Goal: Task Accomplishment & Management: Manage account settings

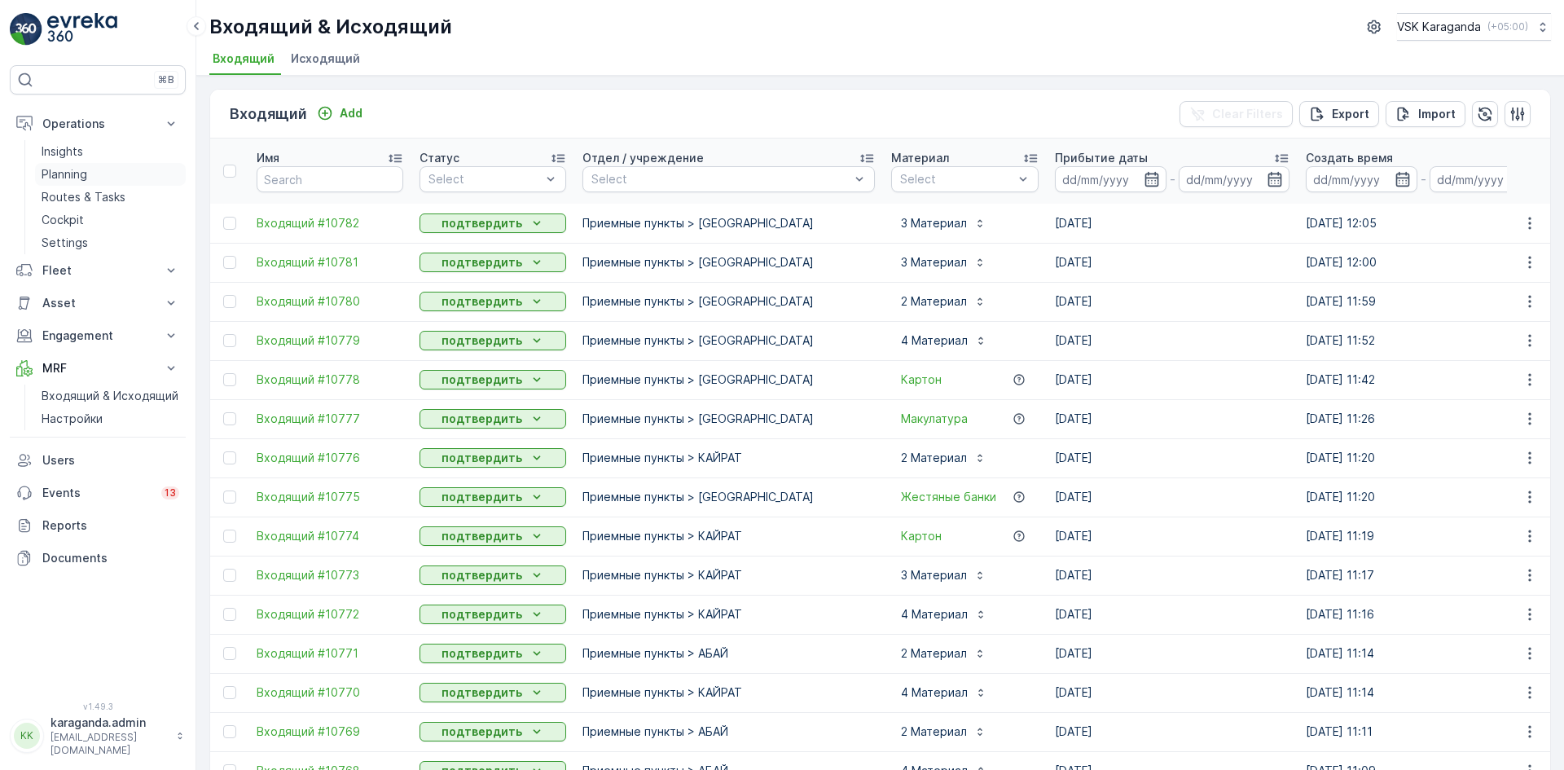
scroll to position [1459, 0]
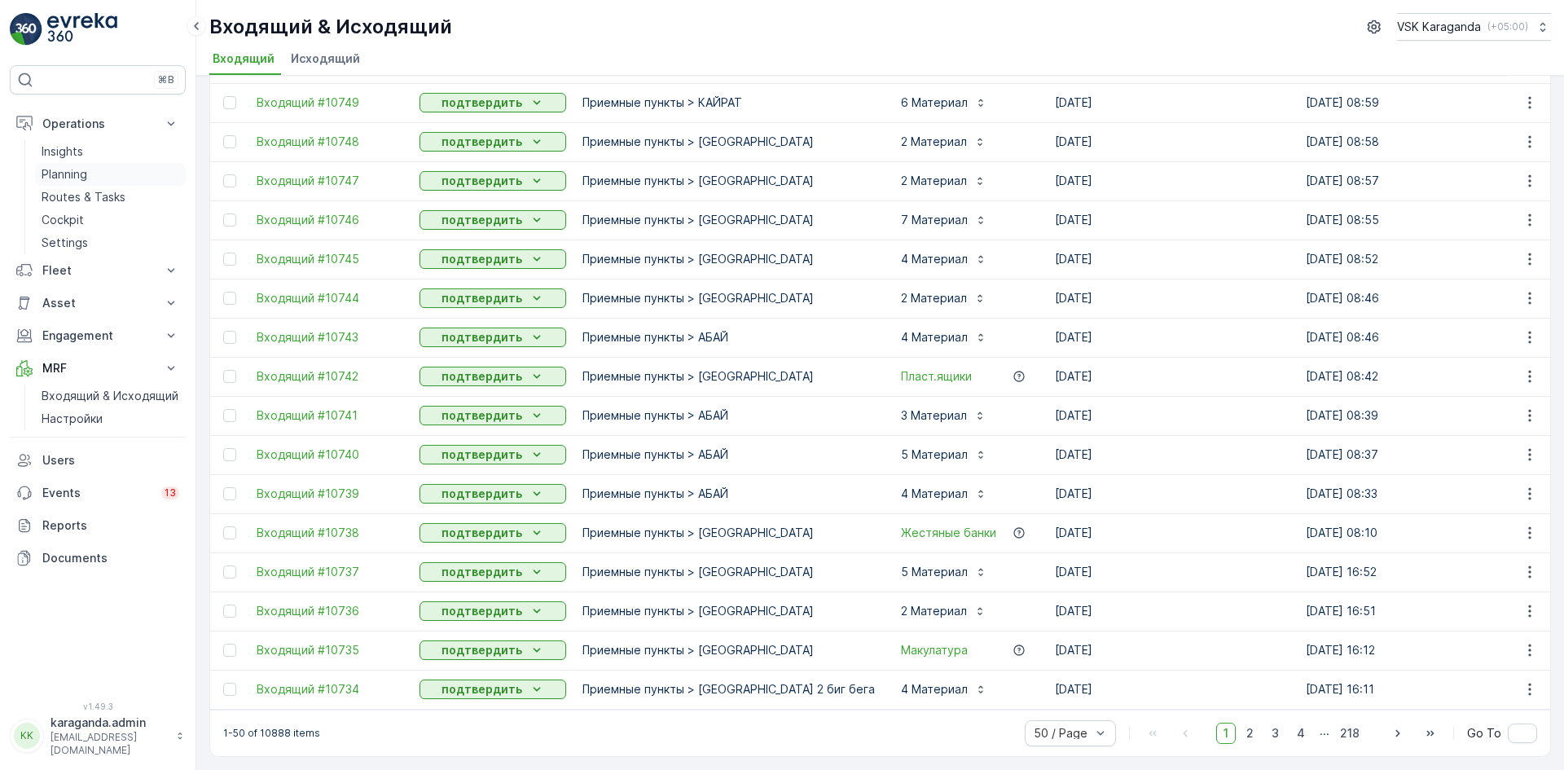
click at [65, 176] on p "Planning" at bounding box center [65, 174] width 46 height 16
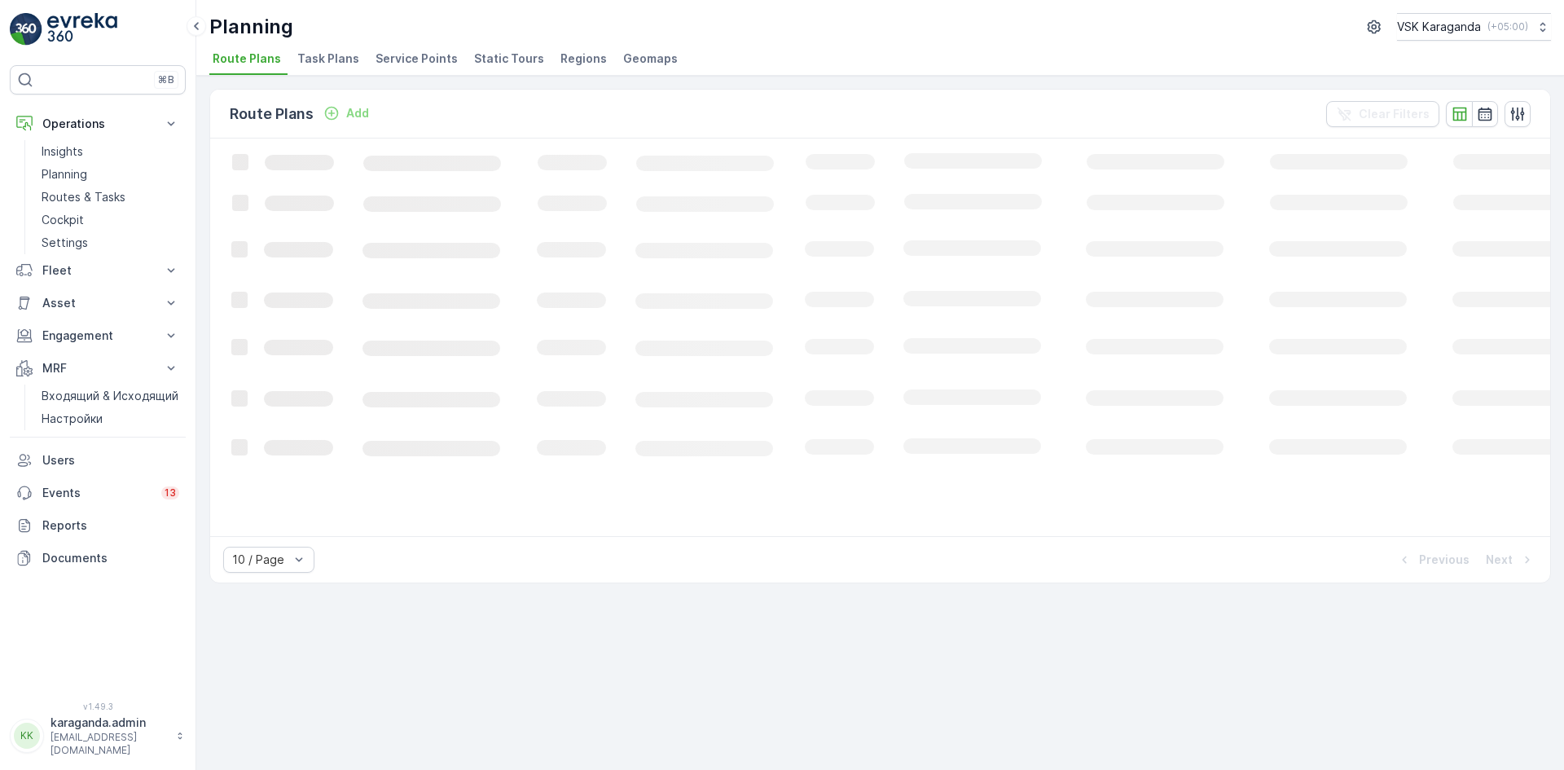
click at [398, 62] on span "Service Points" at bounding box center [417, 59] width 82 height 16
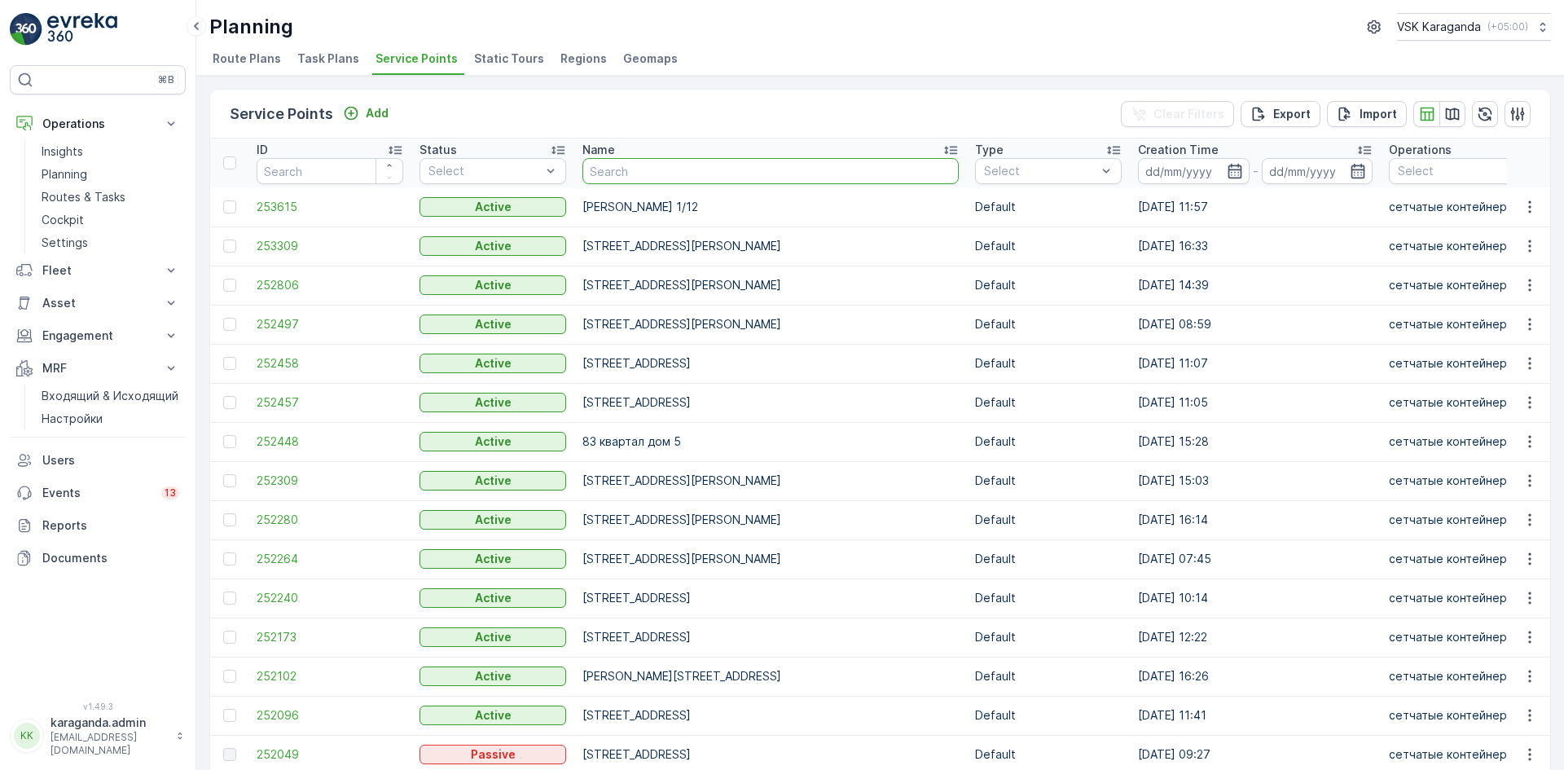
click at [620, 169] on input "text" at bounding box center [771, 171] width 376 height 26
type input "12"
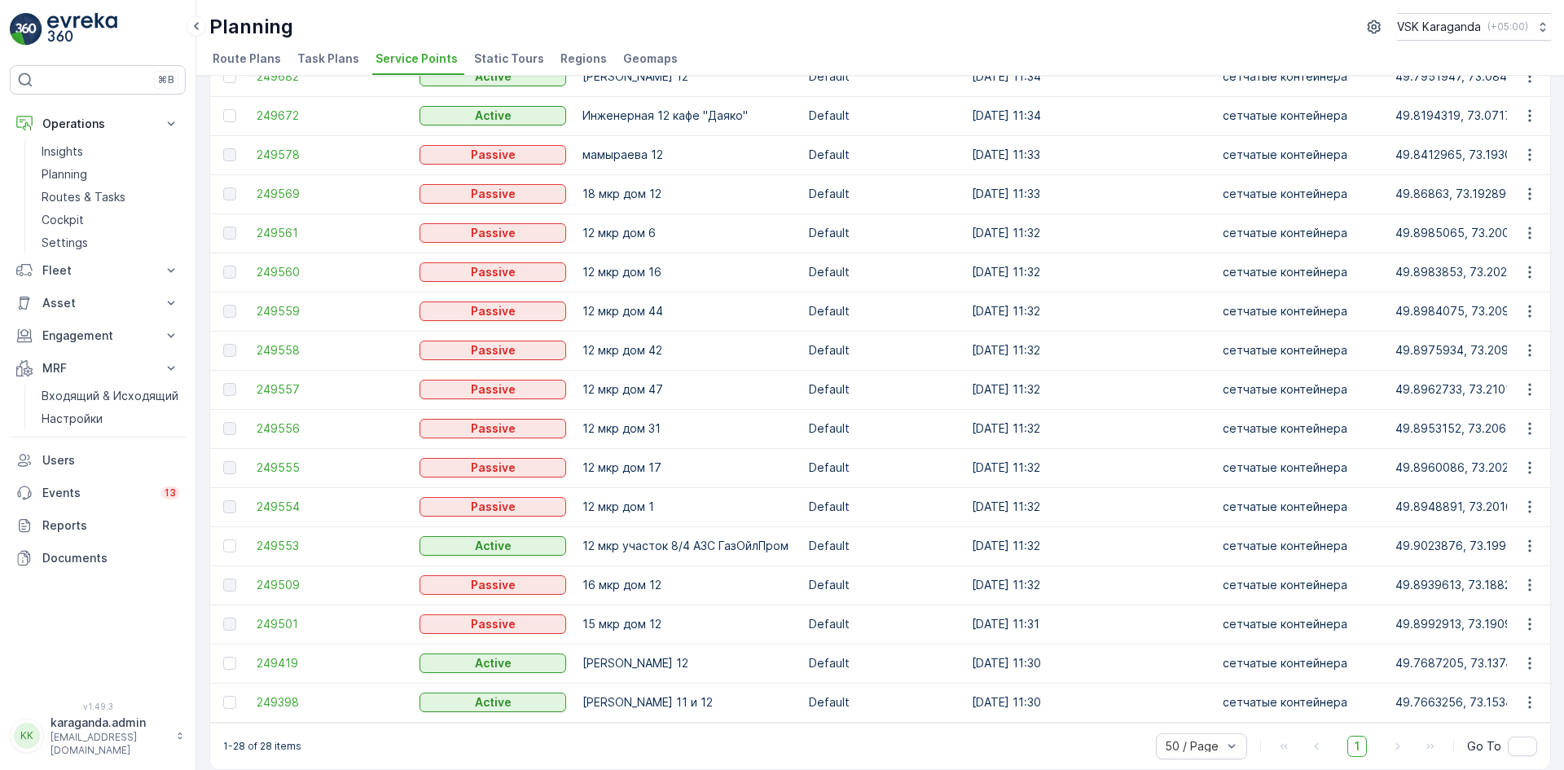
scroll to position [582, 0]
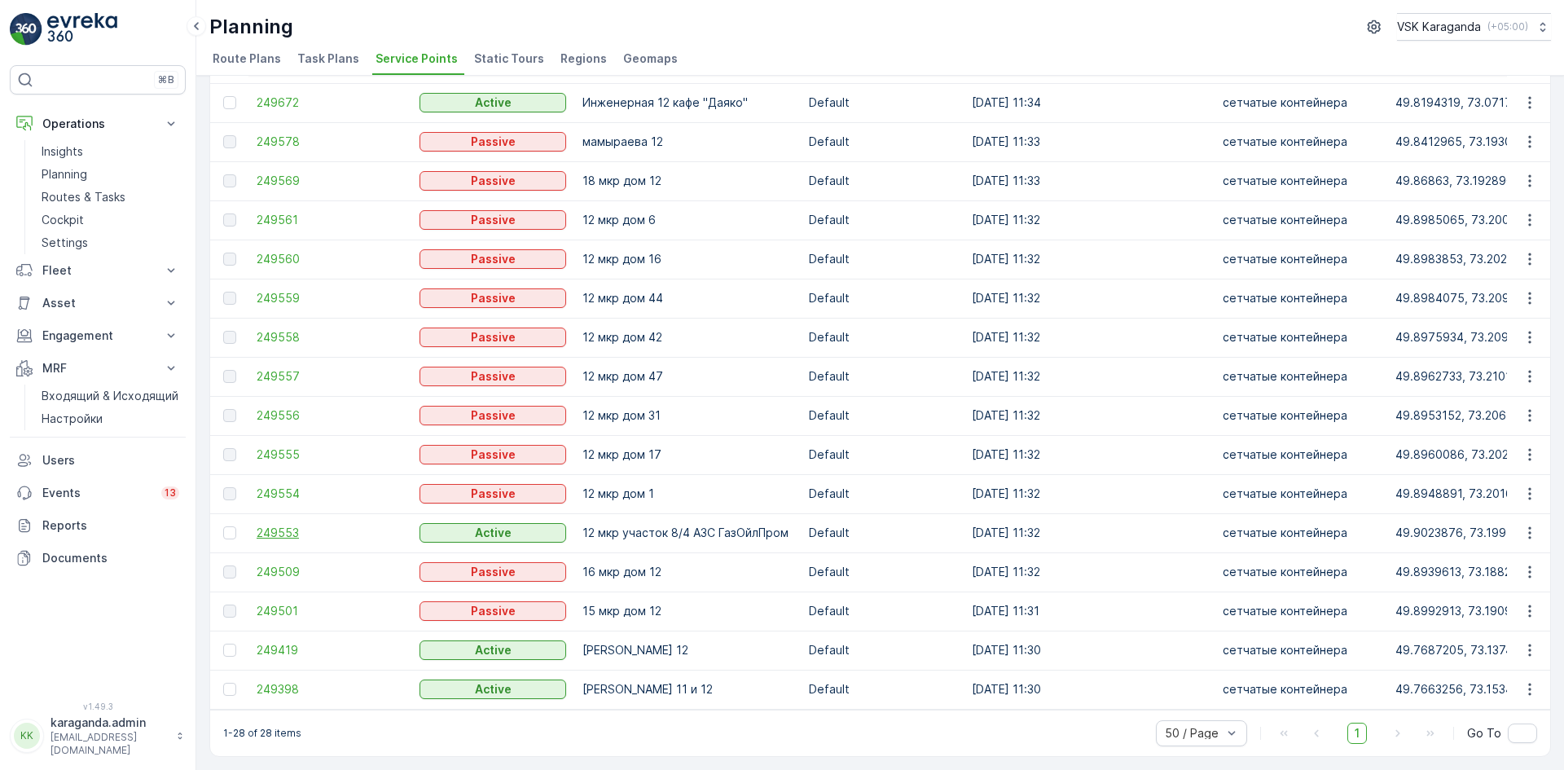
click at [287, 525] on span "249553" at bounding box center [330, 533] width 147 height 16
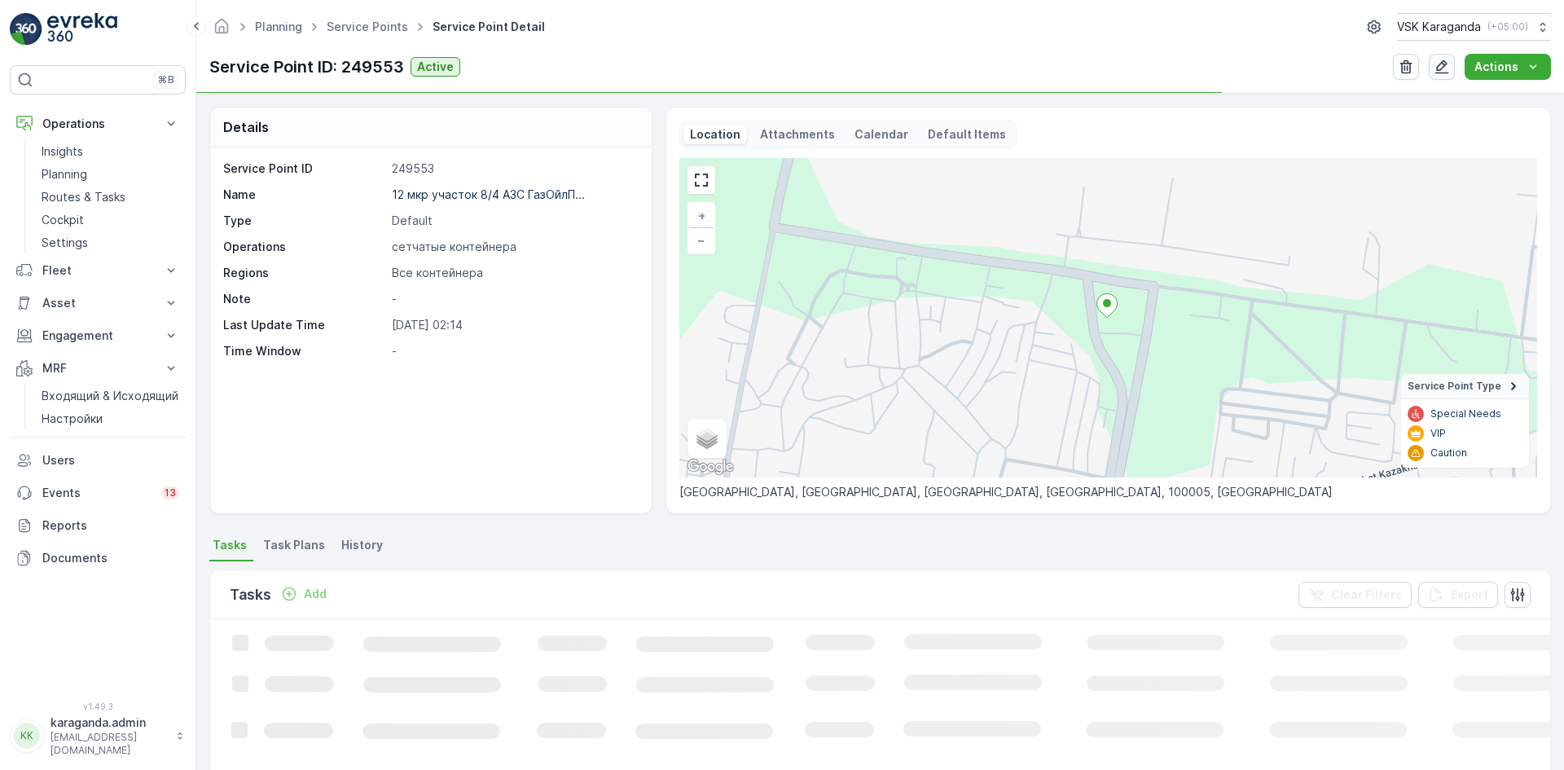
click at [1444, 64] on icon "button" at bounding box center [1442, 67] width 16 height 16
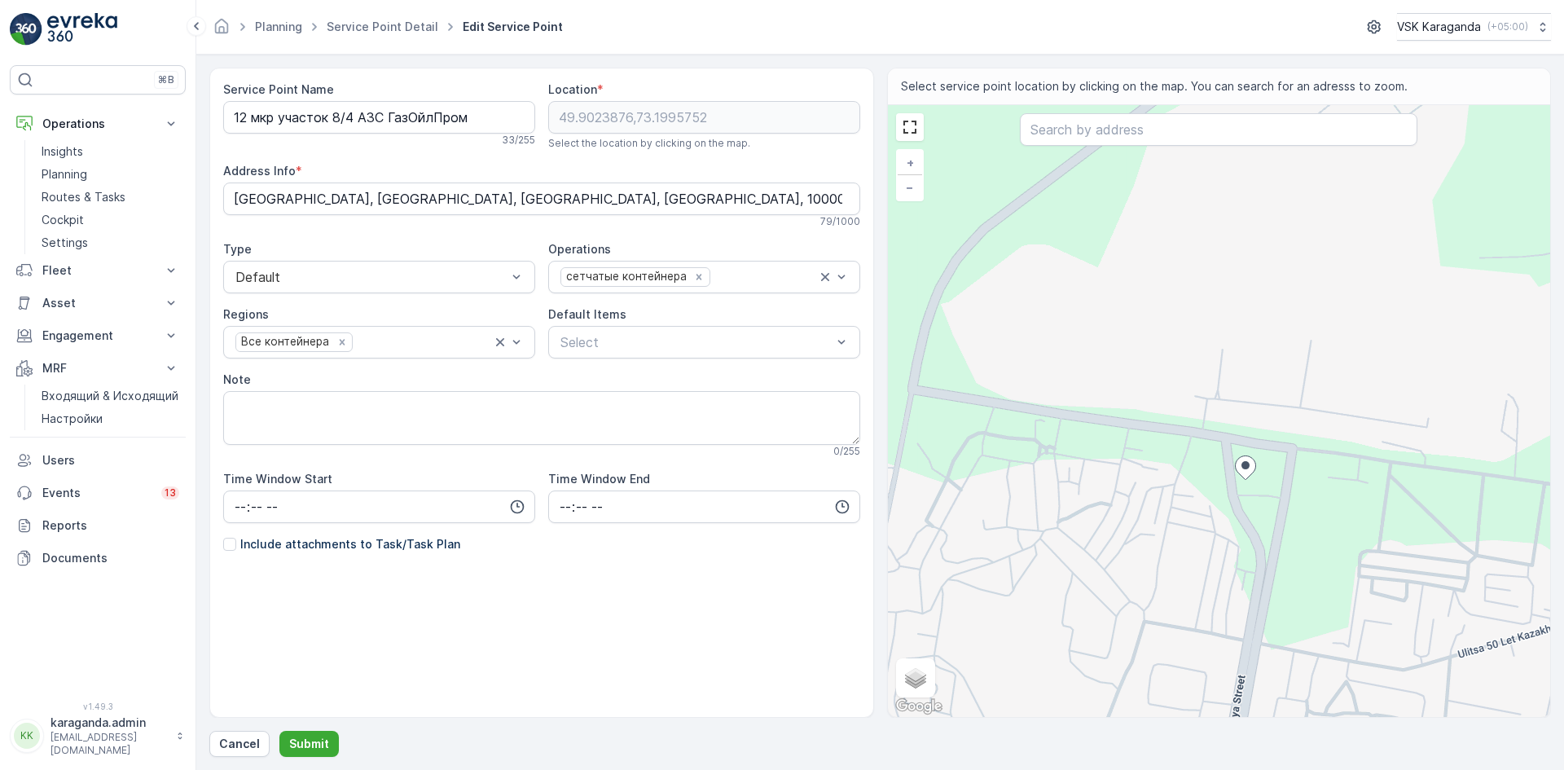
drag, startPoint x: 1164, startPoint y: 471, endPoint x: 1130, endPoint y: 603, distance: 136.2
click at [1156, 570] on div "+ − Satellite Roadmap Terrain Hybrid Leaflet Keyboard shortcuts Map Data Map da…" at bounding box center [1219, 411] width 663 height 612
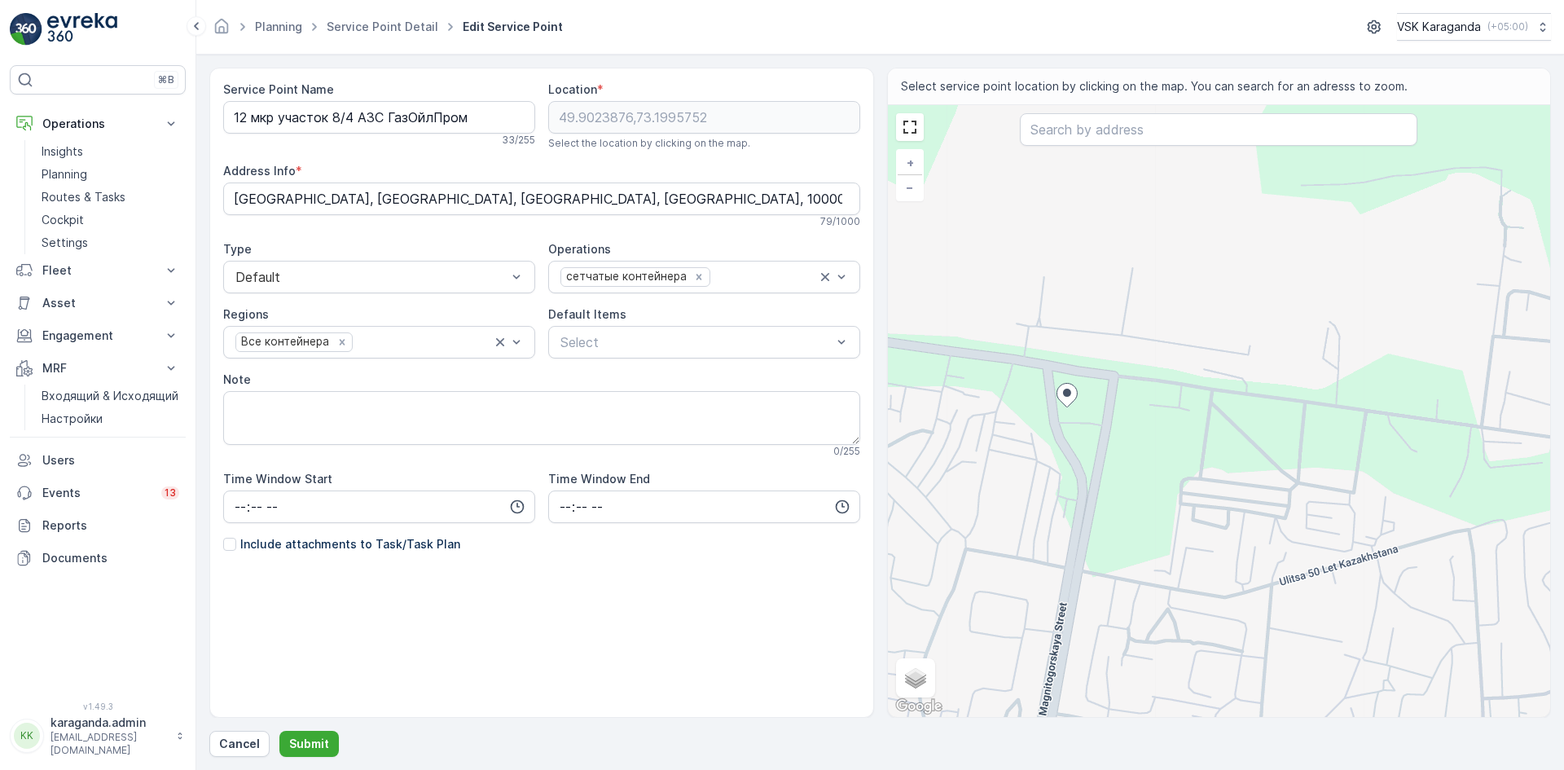
drag, startPoint x: 1130, startPoint y: 499, endPoint x: 988, endPoint y: 178, distance: 351.3
click at [988, 178] on div "+ − Satellite Roadmap Terrain Hybrid Leaflet Keyboard shortcuts Map Data Map da…" at bounding box center [1219, 411] width 663 height 612
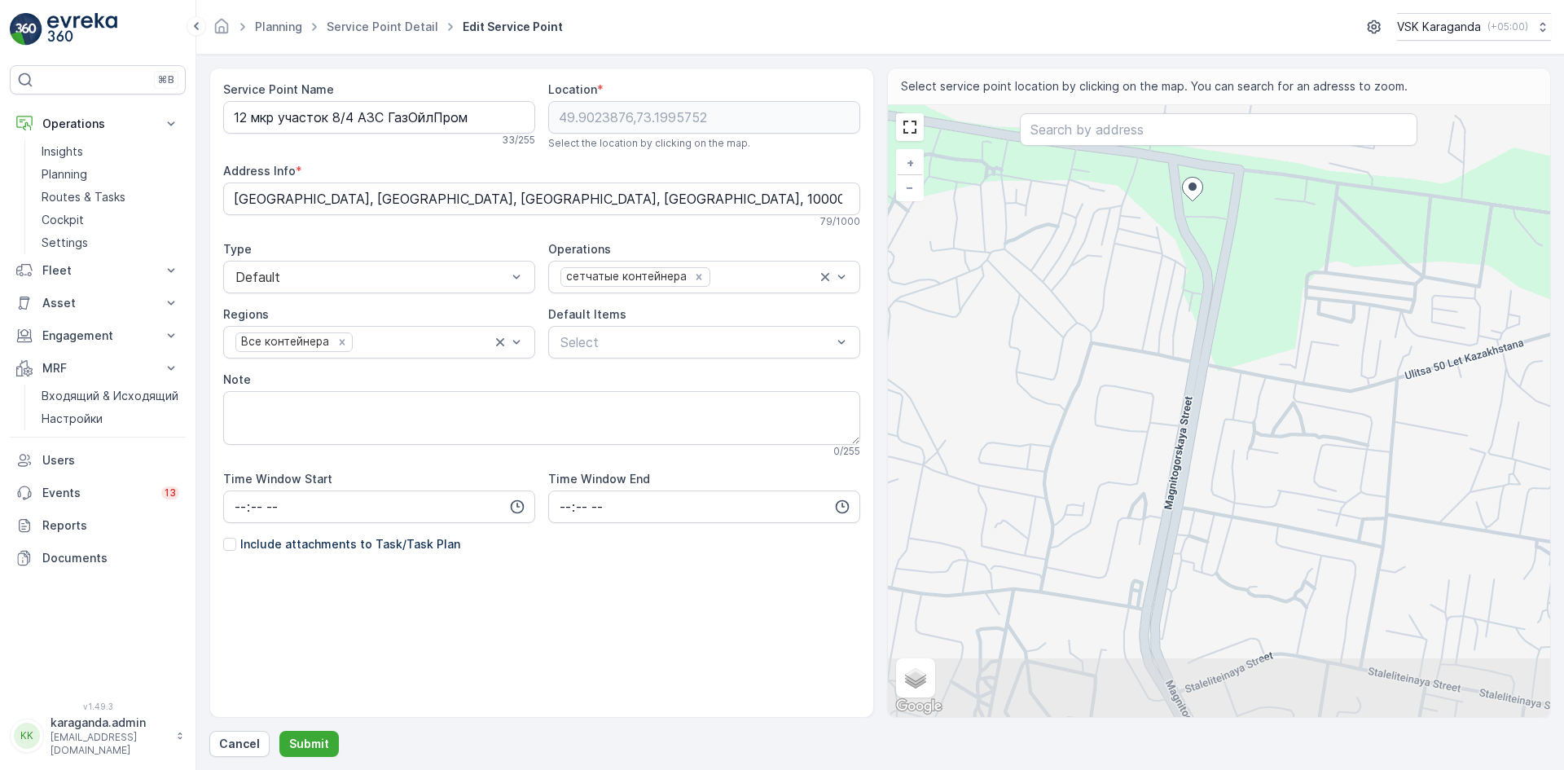
drag, startPoint x: 1049, startPoint y: 600, endPoint x: 1174, endPoint y: 394, distance: 241.3
click at [1174, 394] on div "+ − Satellite Roadmap Terrain Hybrid Leaflet Keyboard shortcuts Map Data Map da…" at bounding box center [1219, 411] width 663 height 612
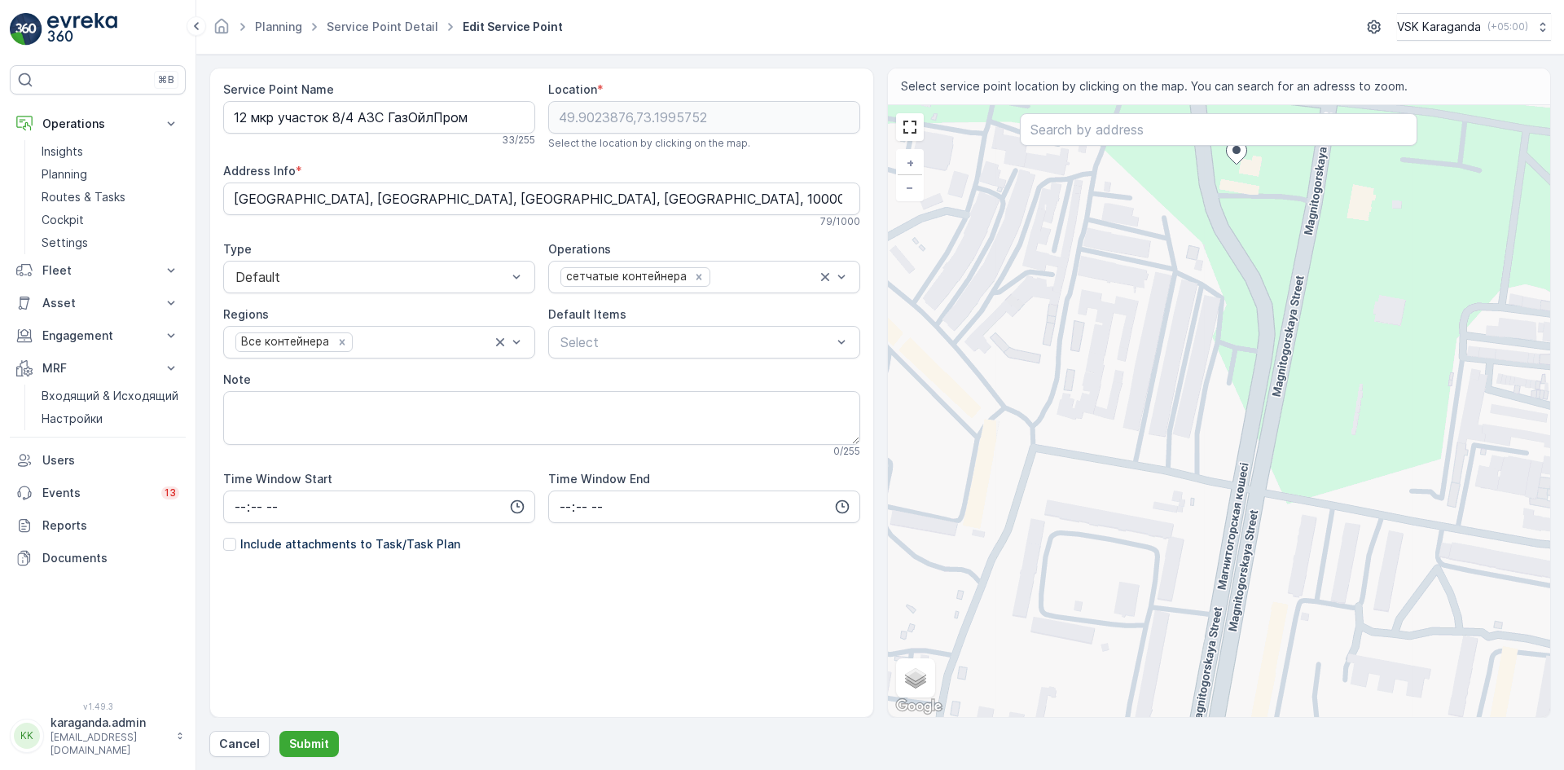
drag, startPoint x: 1051, startPoint y: 448, endPoint x: 1016, endPoint y: 649, distance: 203.5
click at [1016, 649] on div "+ − Satellite Roadmap Terrain Hybrid Leaflet Keyboard shortcuts Map Data Map da…" at bounding box center [1219, 411] width 663 height 612
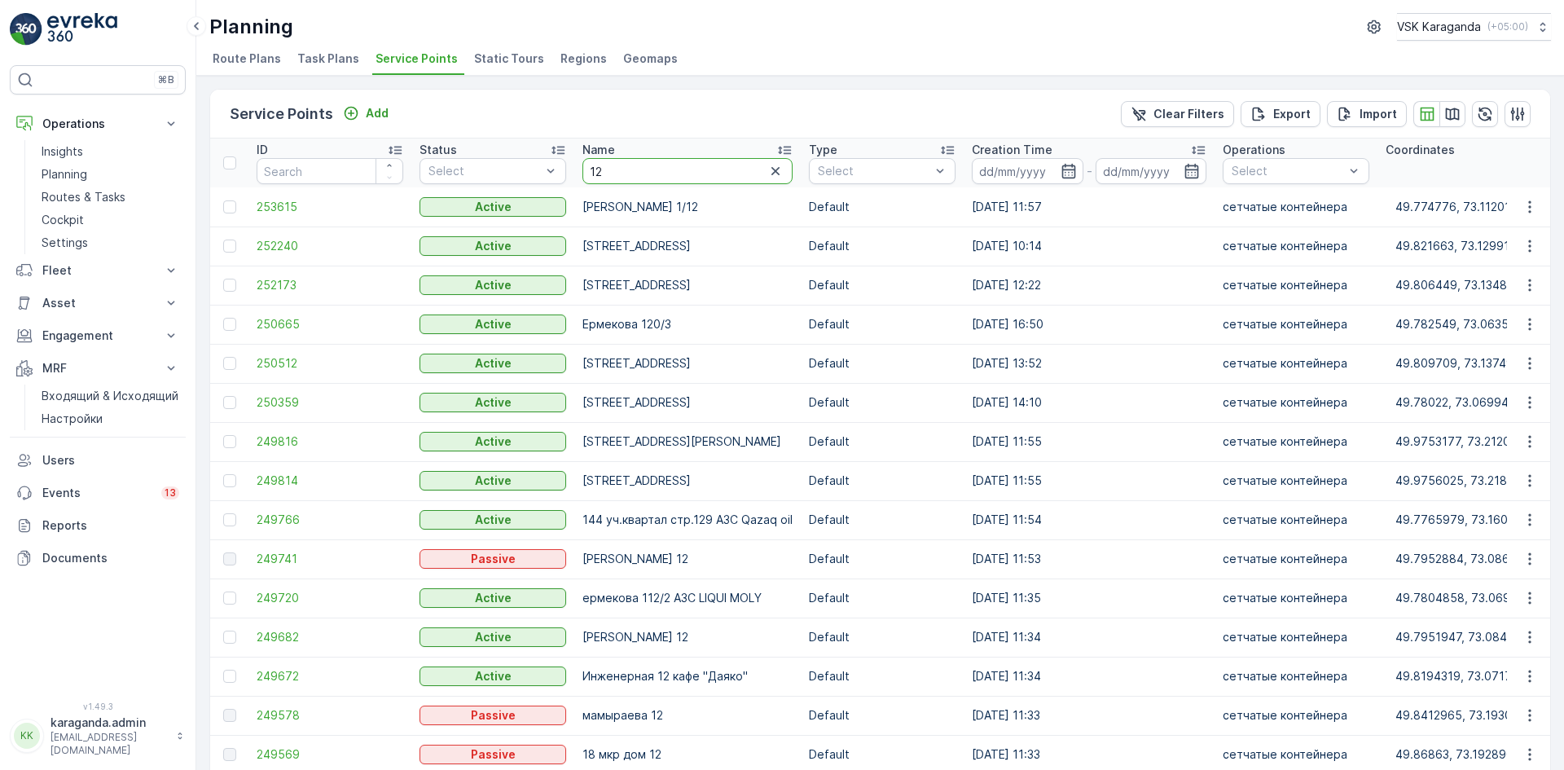
click at [639, 168] on input "12" at bounding box center [688, 171] width 210 height 26
type input "12 школа"
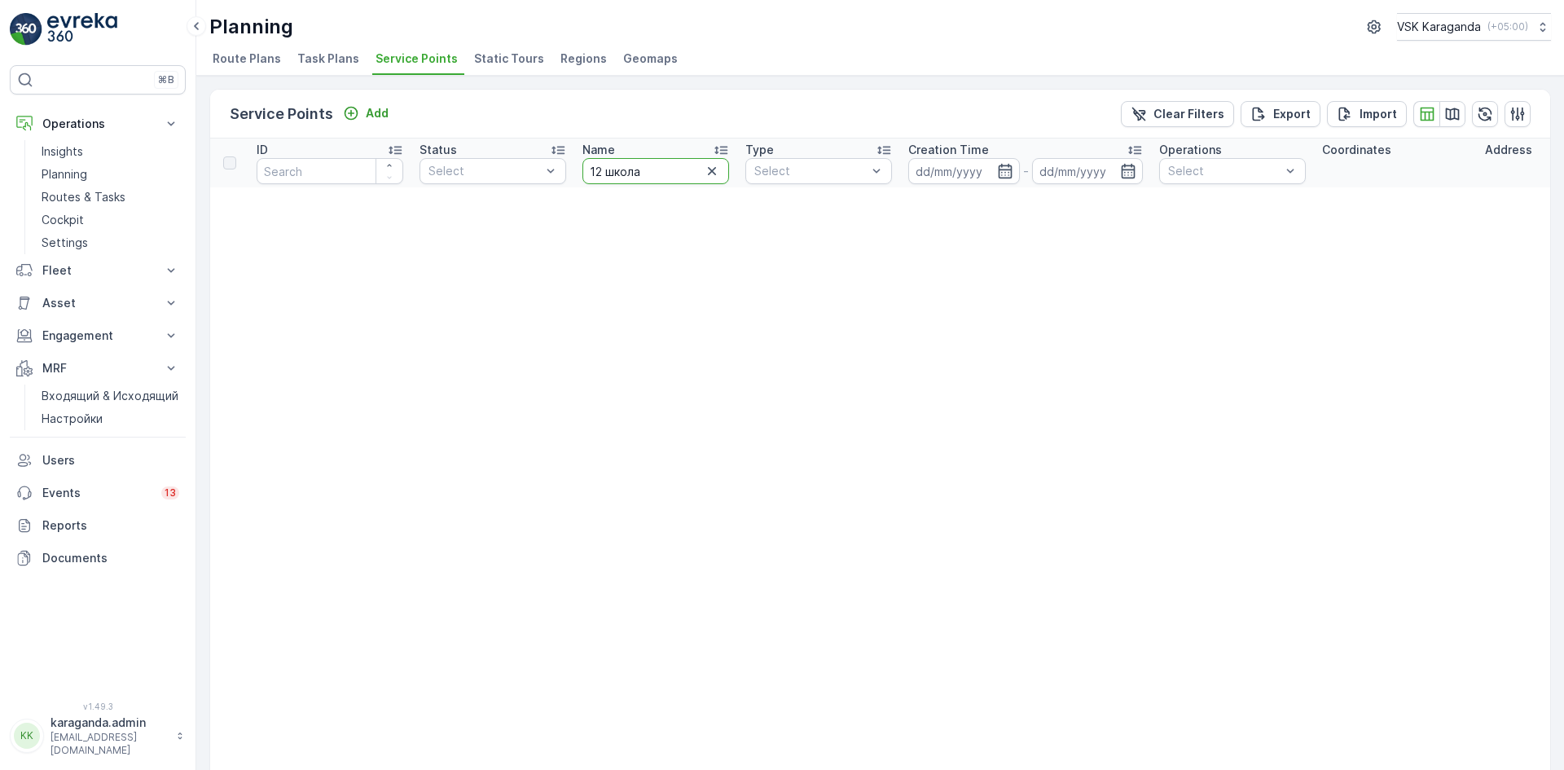
click at [662, 165] on input "12 школа" at bounding box center [656, 171] width 147 height 26
type input "12"
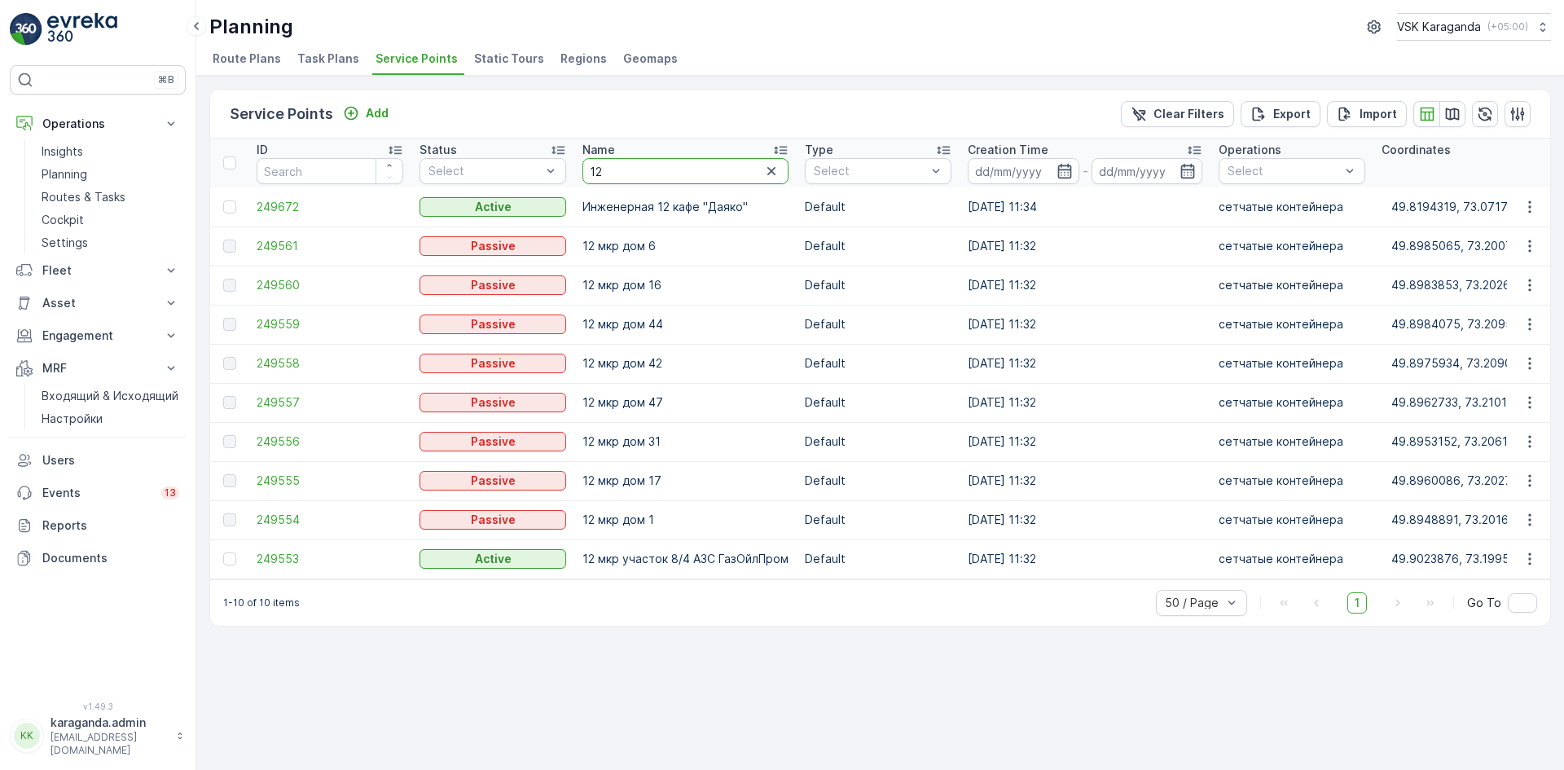
click at [668, 169] on input "12" at bounding box center [686, 171] width 206 height 26
type input "12 микр"
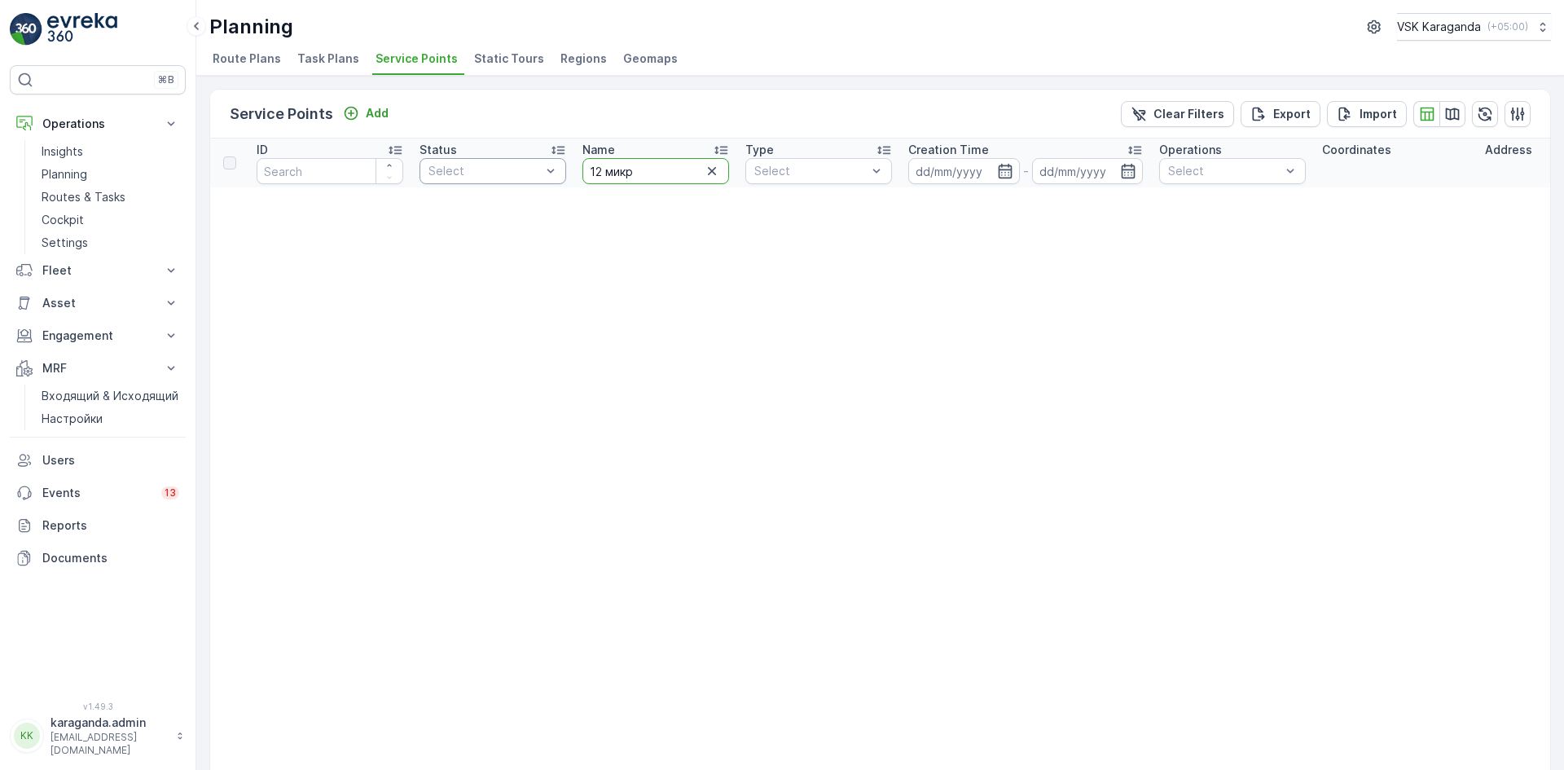
drag, startPoint x: 655, startPoint y: 169, endPoint x: 455, endPoint y: 167, distance: 200.4
click at [455, 167] on tr "ID Status Select Name 12 микр Type Select Creation Time - Operations Select Coo…" at bounding box center [1386, 163] width 2352 height 49
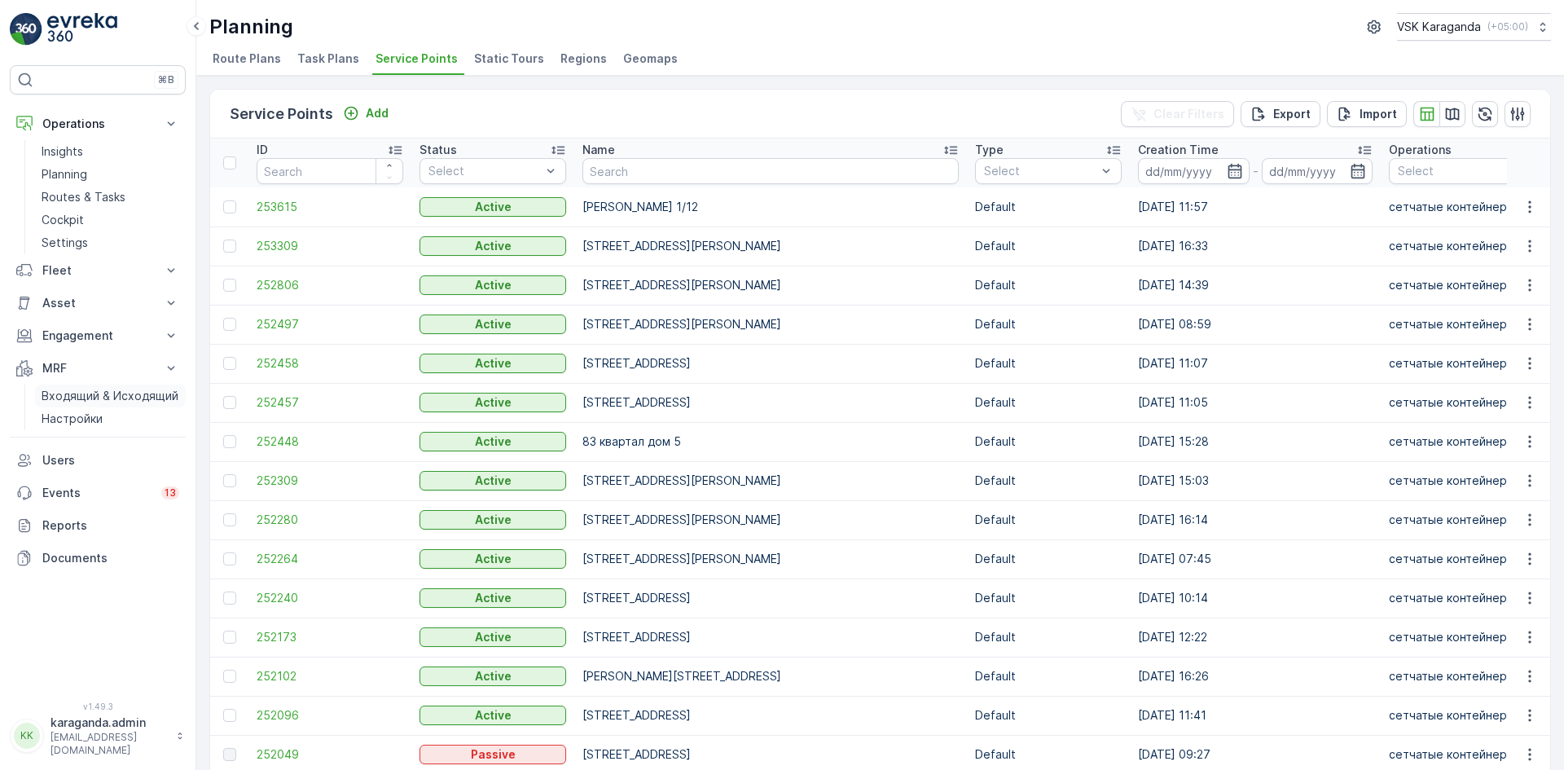
click at [120, 398] on p "Входящий & Исходящий" at bounding box center [110, 396] width 137 height 16
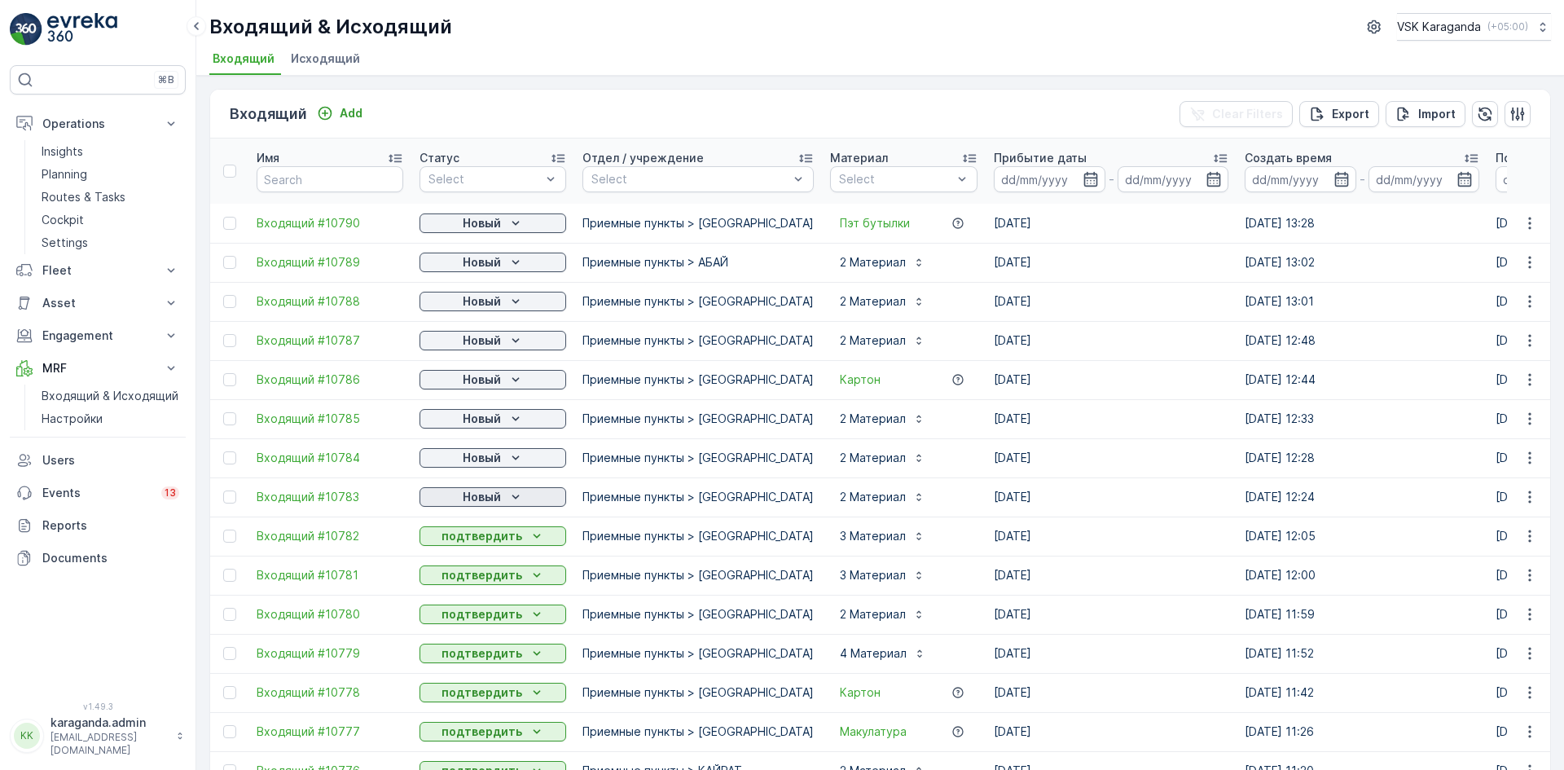
drag, startPoint x: 492, startPoint y: 492, endPoint x: 485, endPoint y: 504, distance: 14.3
click at [492, 492] on p "Новый" at bounding box center [482, 497] width 38 height 16
drag, startPoint x: 464, startPoint y: 541, endPoint x: 488, endPoint y: 516, distance: 34.6
click at [464, 543] on span "подтвердить" at bounding box center [466, 544] width 75 height 16
click at [491, 462] on p "Новый" at bounding box center [482, 458] width 38 height 16
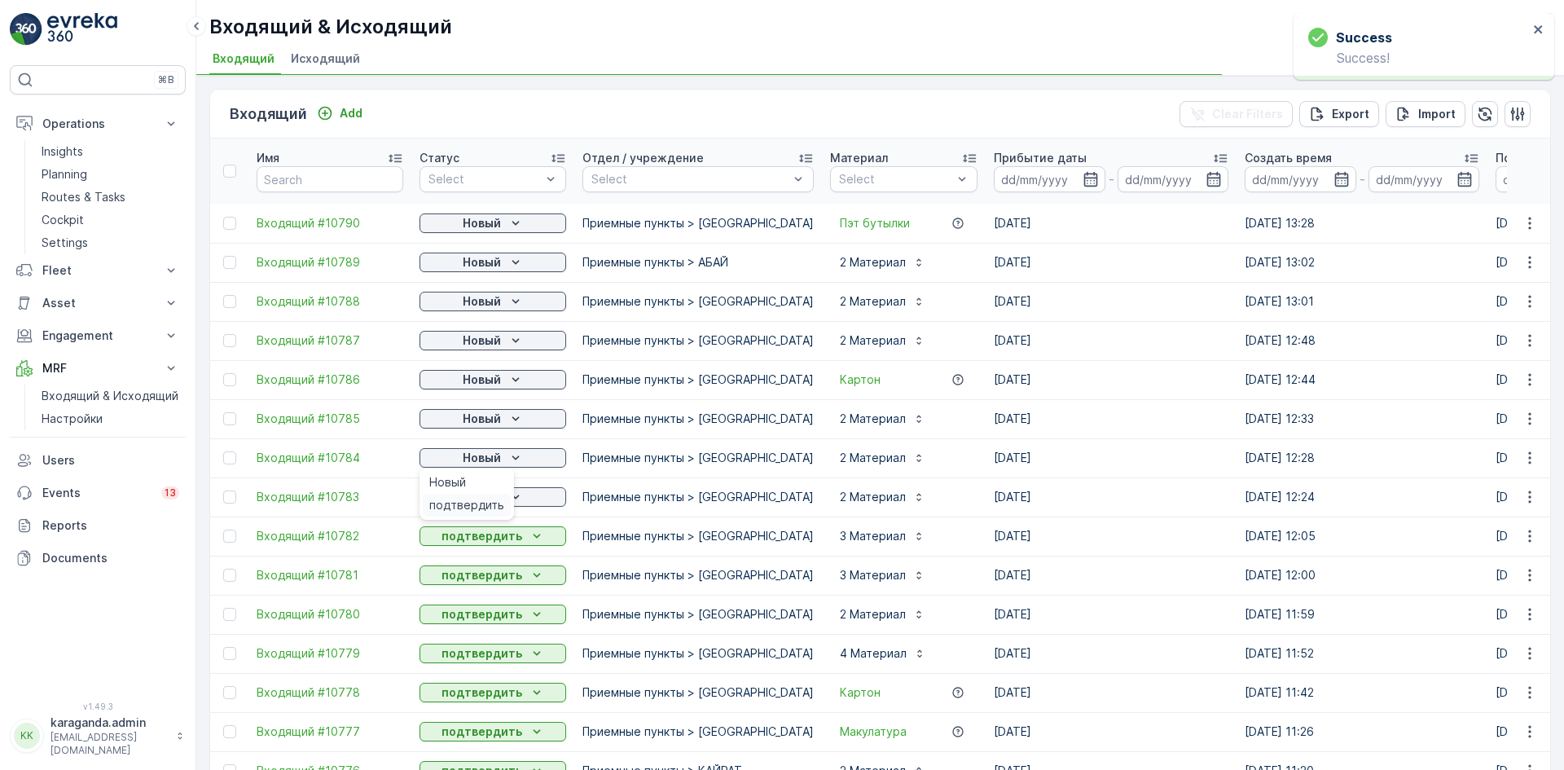
click at [478, 502] on span "подтвердить" at bounding box center [466, 505] width 75 height 16
click at [491, 412] on p "Новый" at bounding box center [482, 419] width 38 height 16
click at [478, 466] on span "подтвердить" at bounding box center [466, 466] width 75 height 16
click at [491, 381] on p "Новый" at bounding box center [482, 380] width 38 height 16
click at [475, 420] on span "подтвердить" at bounding box center [466, 427] width 75 height 16
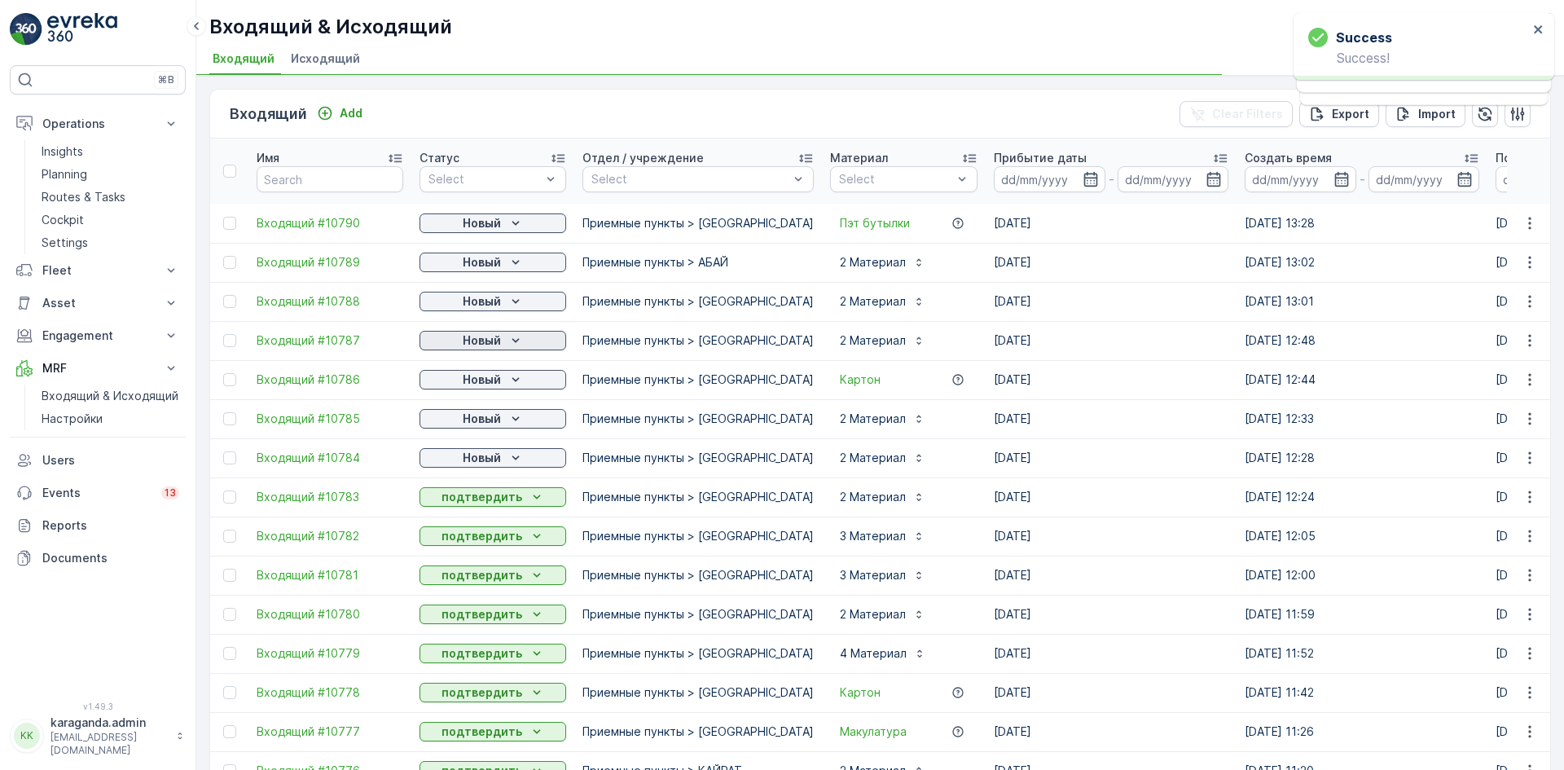
drag, startPoint x: 493, startPoint y: 342, endPoint x: 489, endPoint y: 350, distance: 8.4
click at [492, 342] on p "Новый" at bounding box center [482, 340] width 38 height 16
click at [490, 304] on p "Новый" at bounding box center [482, 301] width 38 height 16
click at [478, 345] on span "подтвердить" at bounding box center [466, 349] width 75 height 16
click at [486, 305] on span "подтвердить" at bounding box center [466, 309] width 75 height 16
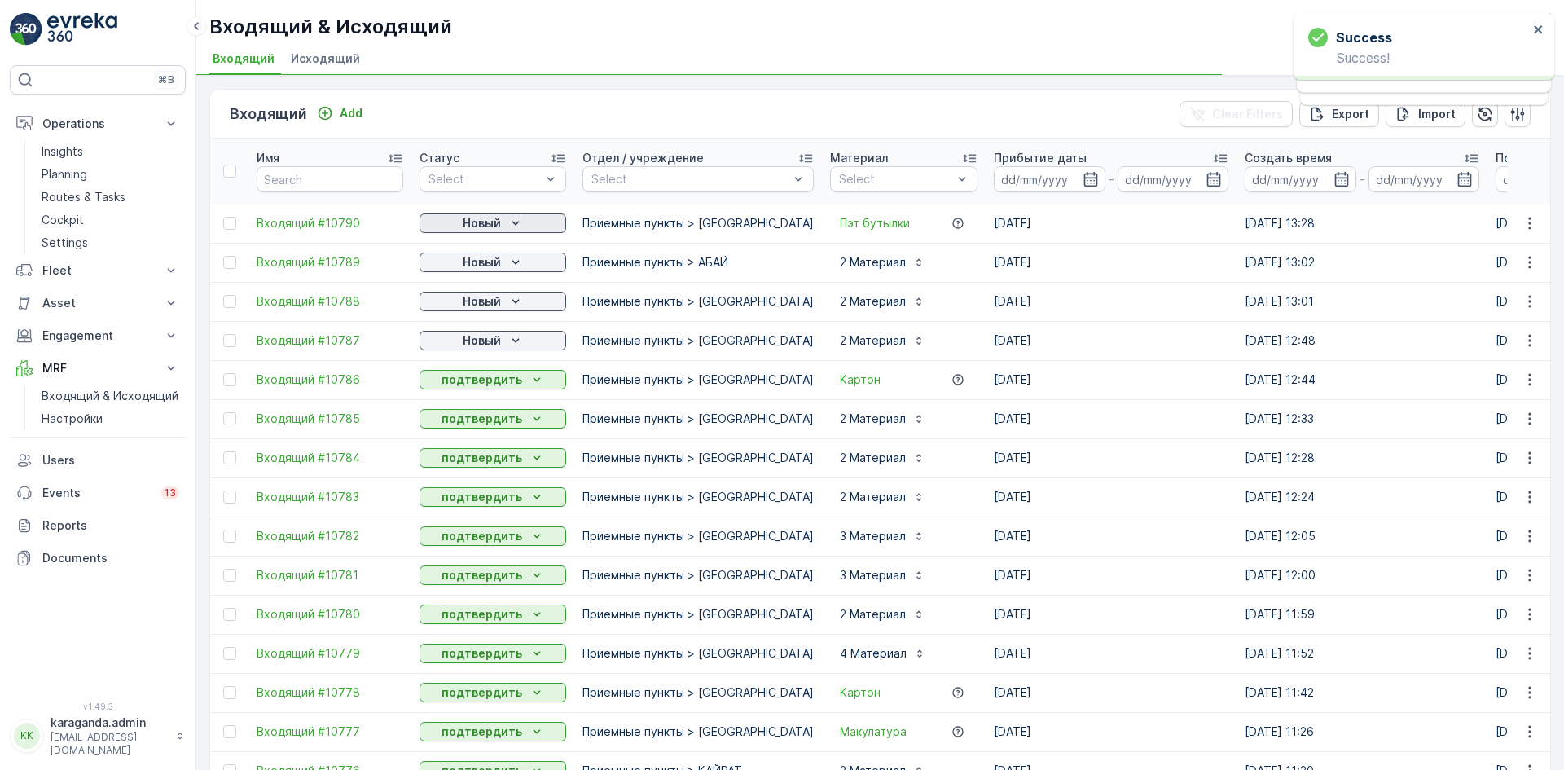
click at [489, 223] on p "Новый" at bounding box center [482, 223] width 38 height 16
click at [486, 269] on span "подтвердить" at bounding box center [466, 270] width 75 height 16
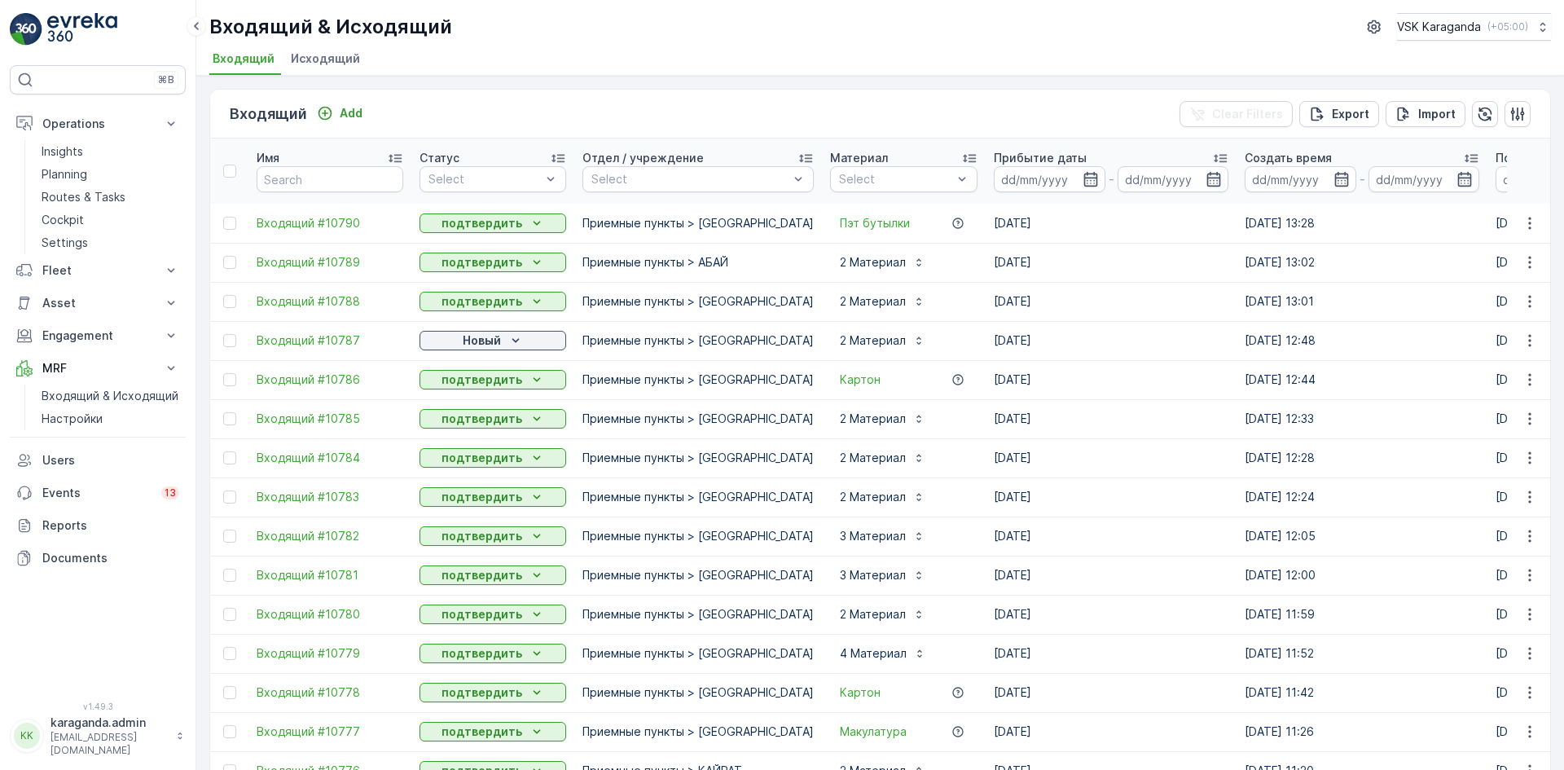
click at [986, 456] on td "[DATE]" at bounding box center [1111, 457] width 251 height 39
click at [477, 346] on p "Новый" at bounding box center [482, 340] width 38 height 16
click at [473, 388] on span "подтвердить" at bounding box center [466, 388] width 75 height 16
